Goal: Use online tool/utility: Utilize a website feature to perform a specific function

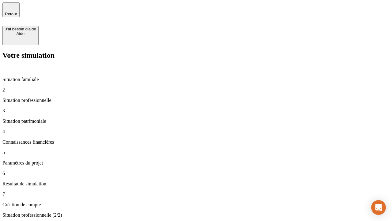
type input "70 000"
type input "1 000"
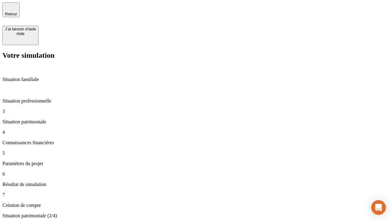
type input "800"
type input "6"
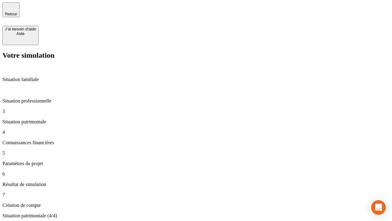
type input "400"
type input "3"
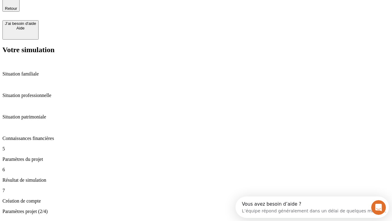
type input "35"
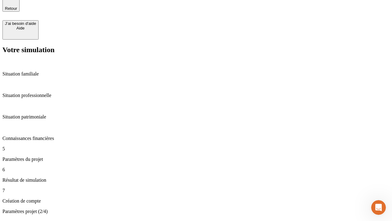
type input "500"
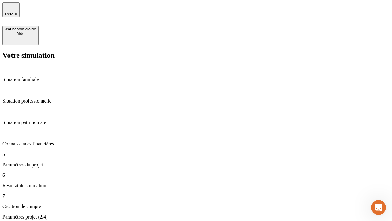
type input "640"
